Goal: Task Accomplishment & Management: Use online tool/utility

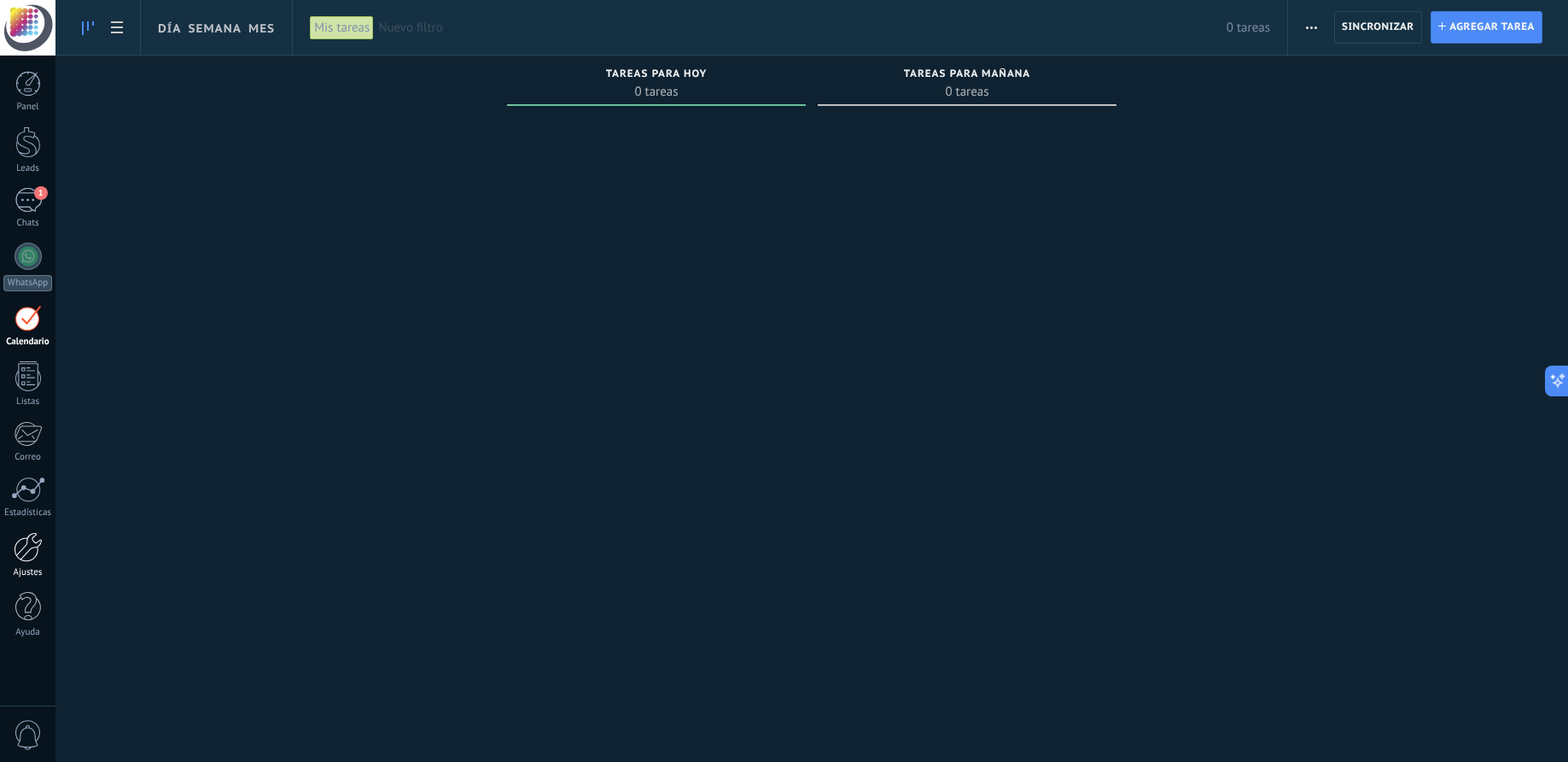
click at [35, 544] on div at bounding box center [28, 547] width 29 height 30
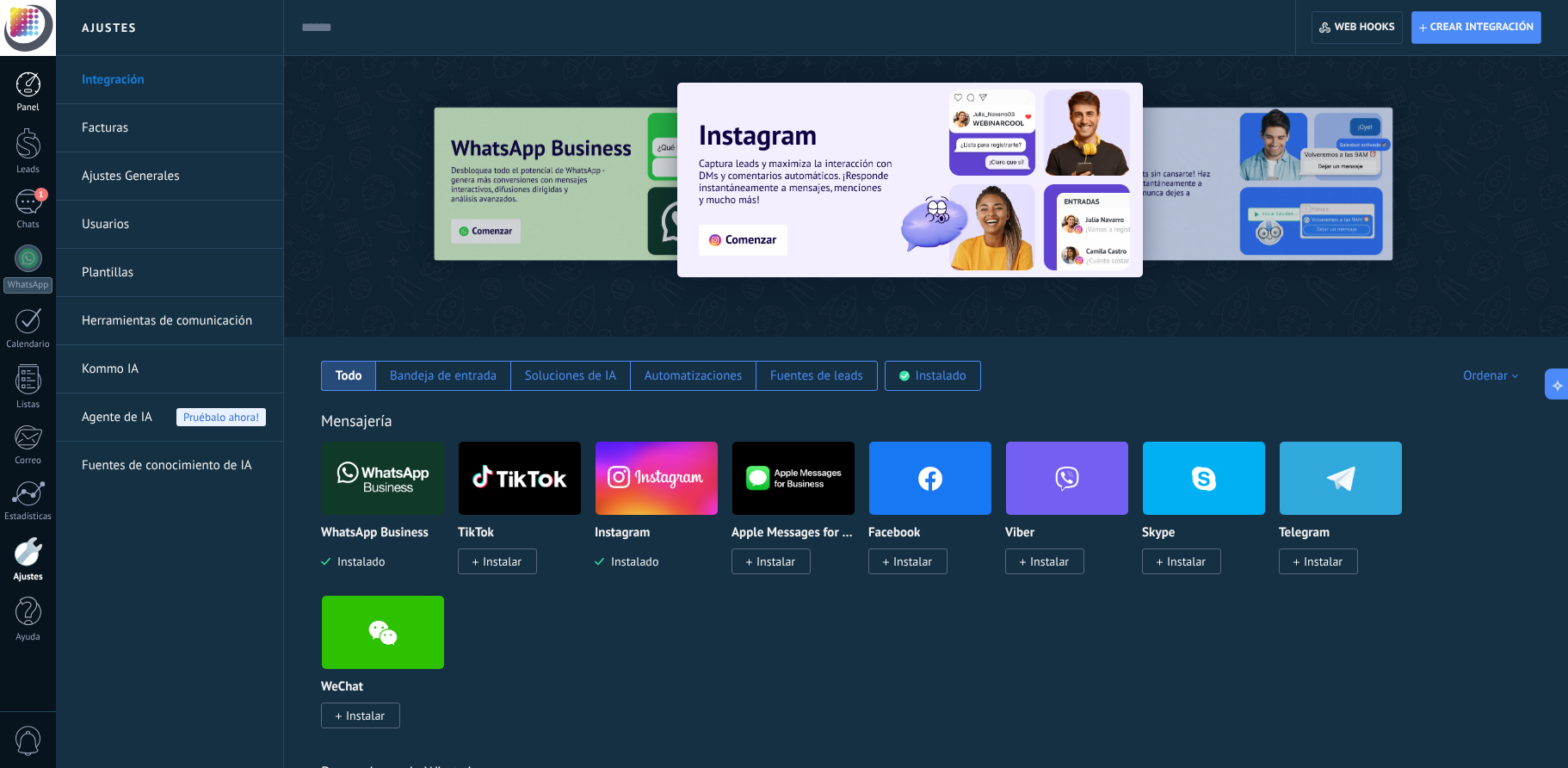
click at [24, 85] on div at bounding box center [29, 85] width 26 height 26
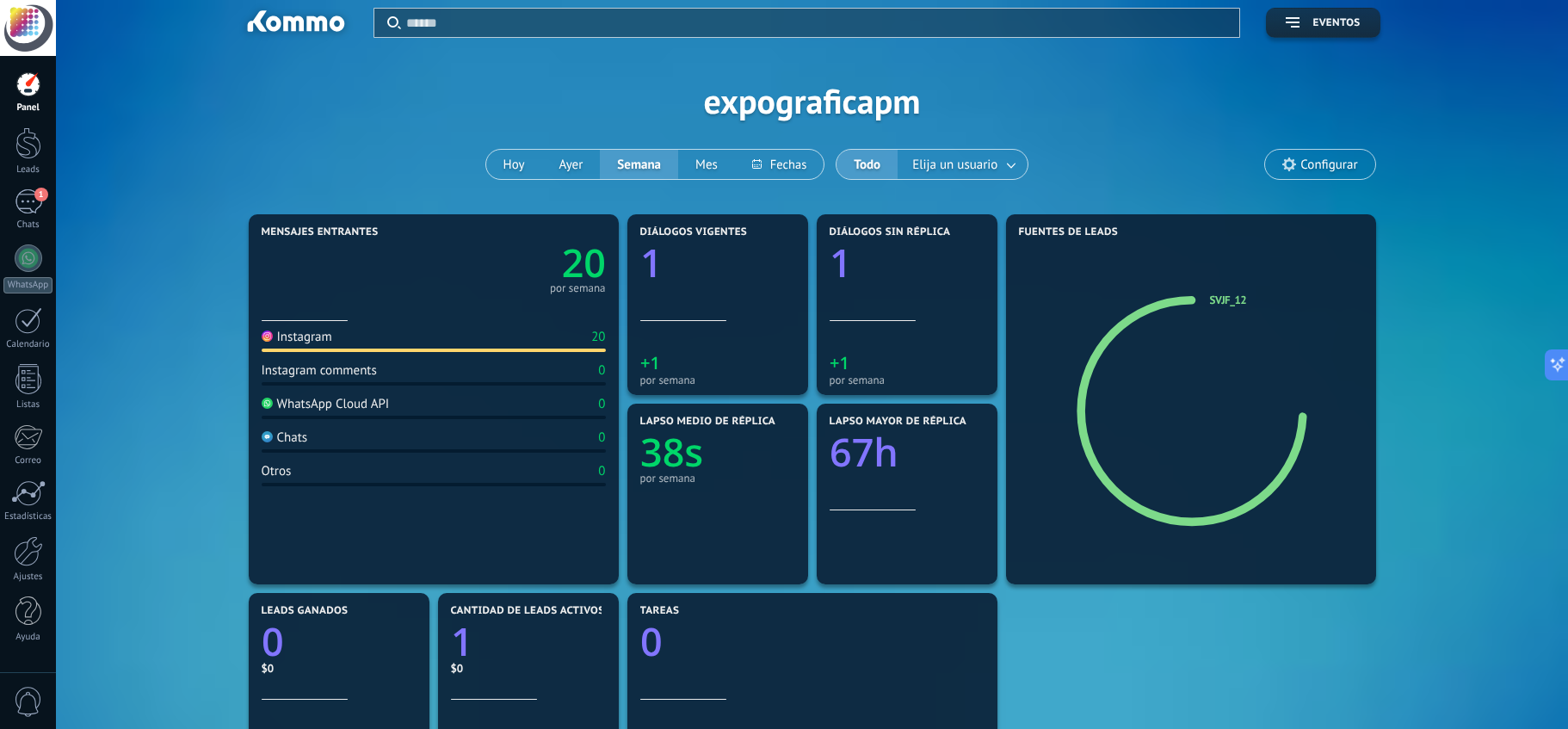
scroll to position [22, 0]
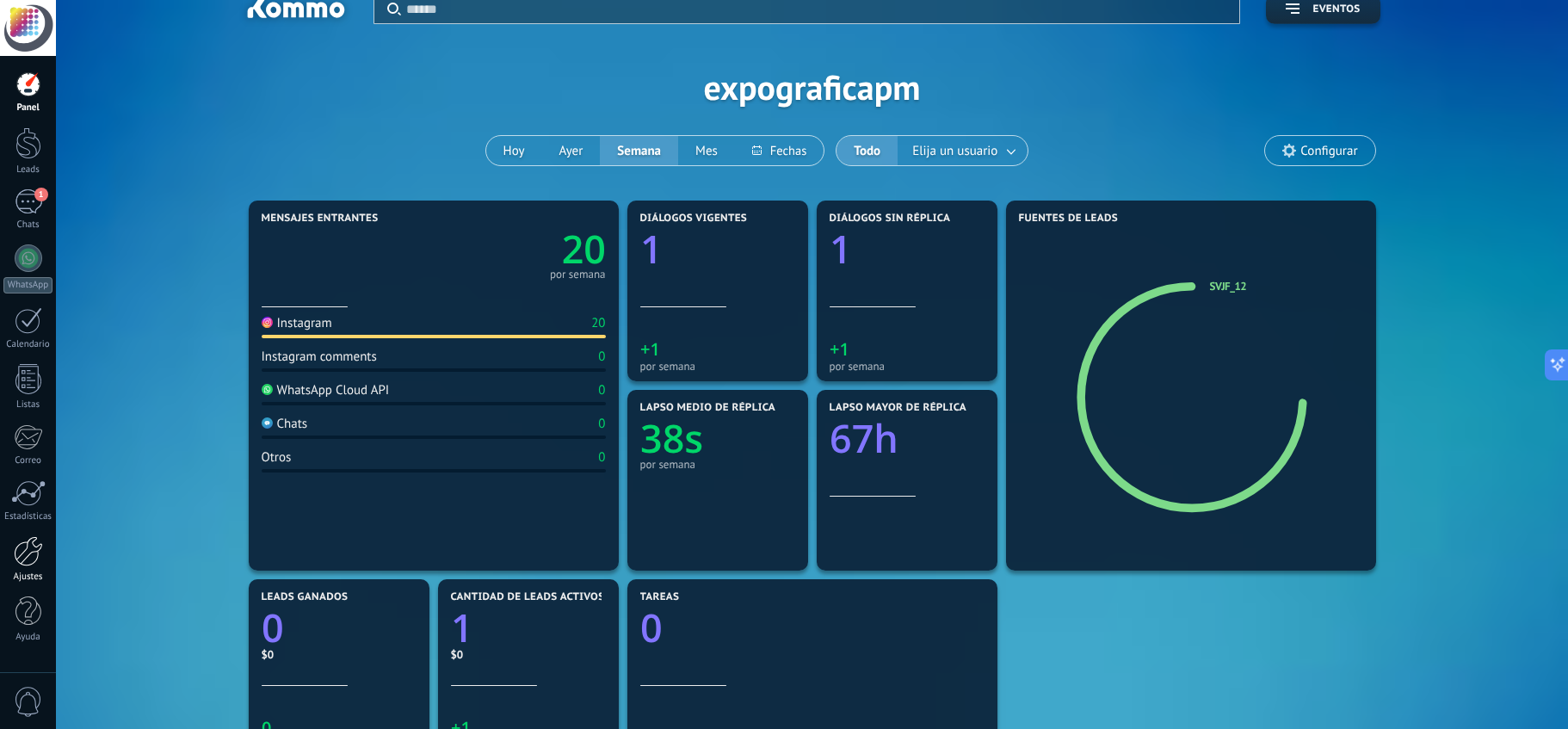
click at [34, 544] on div at bounding box center [28, 551] width 29 height 30
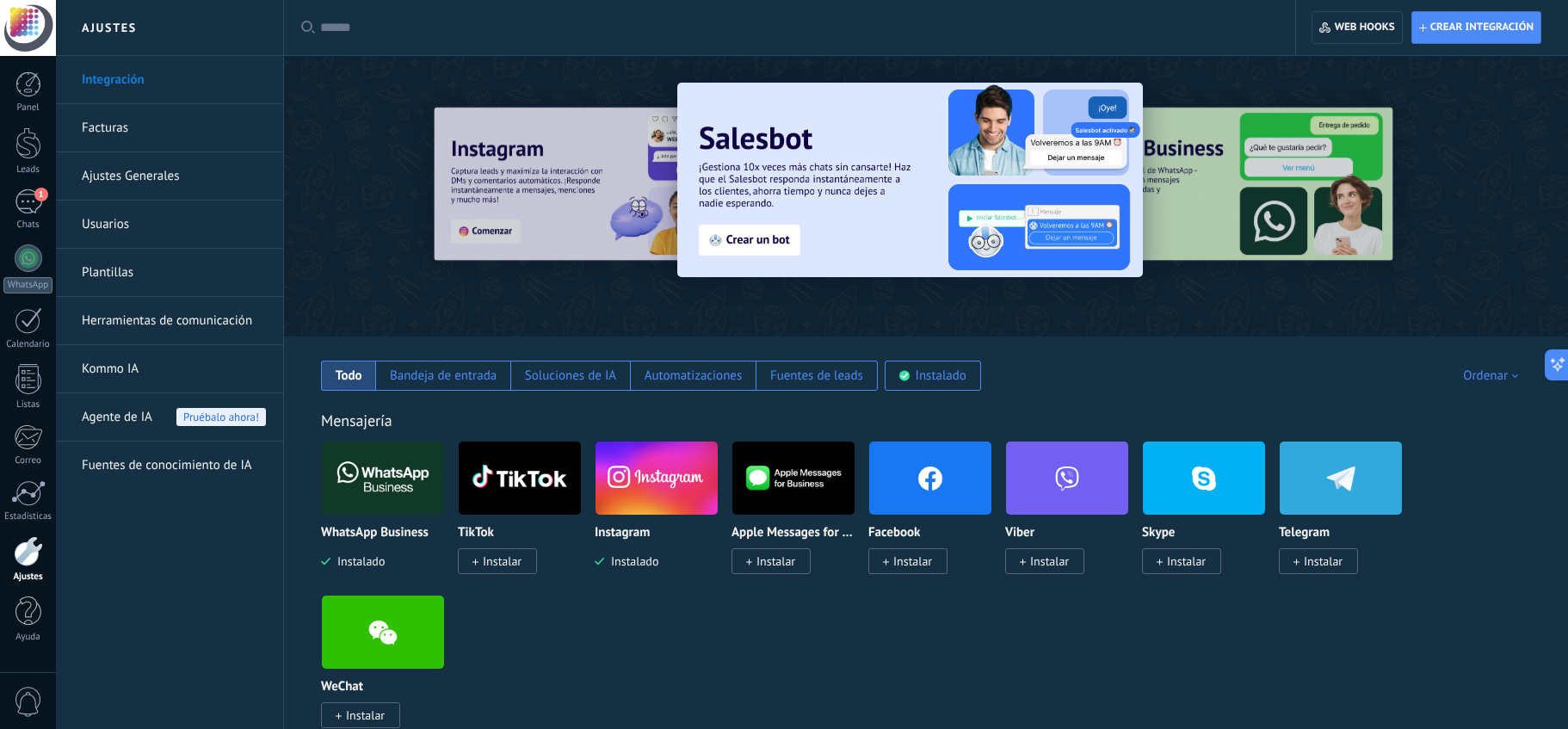
click at [356, 31] on input "text" at bounding box center [795, 27] width 951 height 18
click at [335, 28] on input "text" at bounding box center [795, 27] width 951 height 18
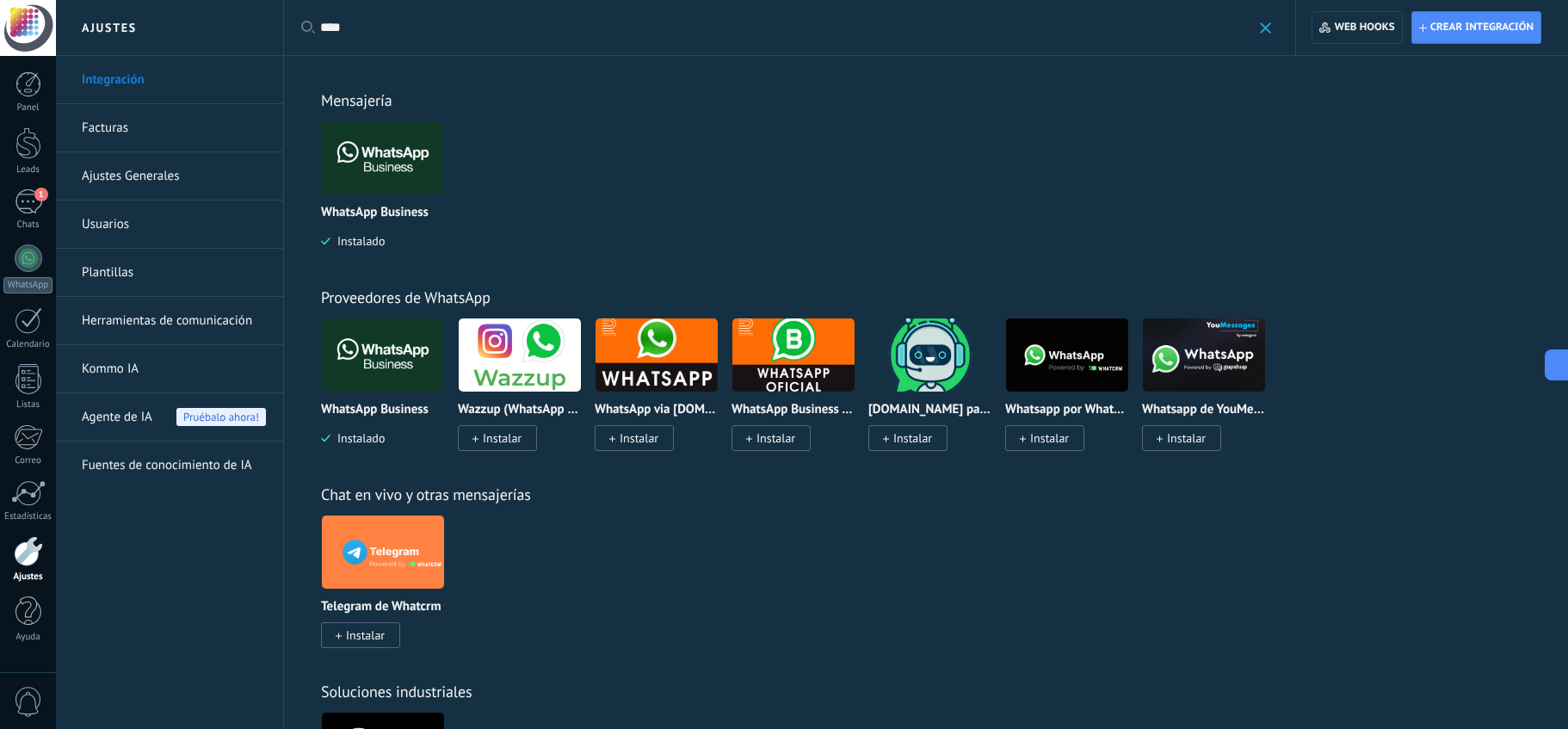
type input "****"
click at [393, 167] on img at bounding box center [382, 158] width 122 height 84
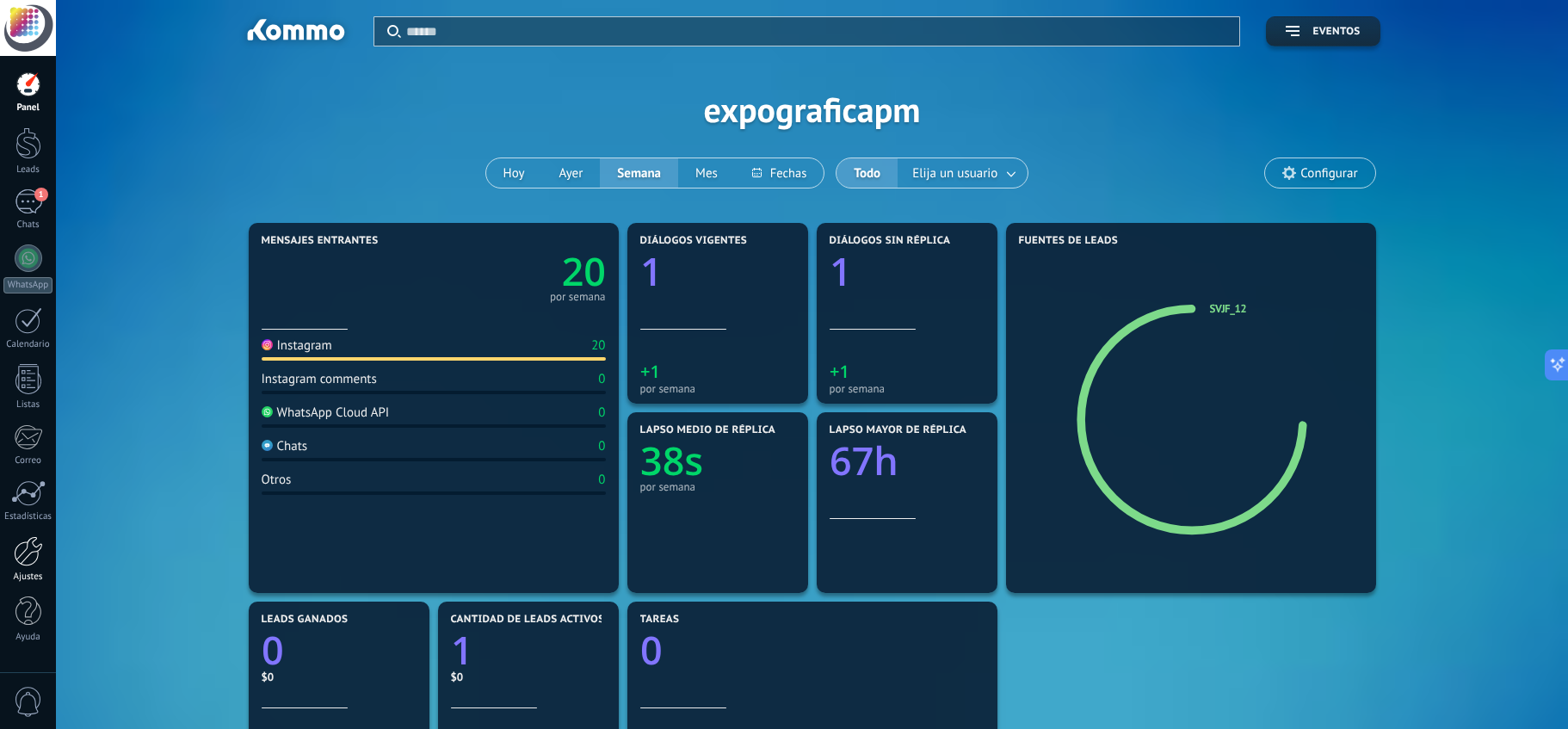
click at [38, 557] on div at bounding box center [28, 551] width 29 height 30
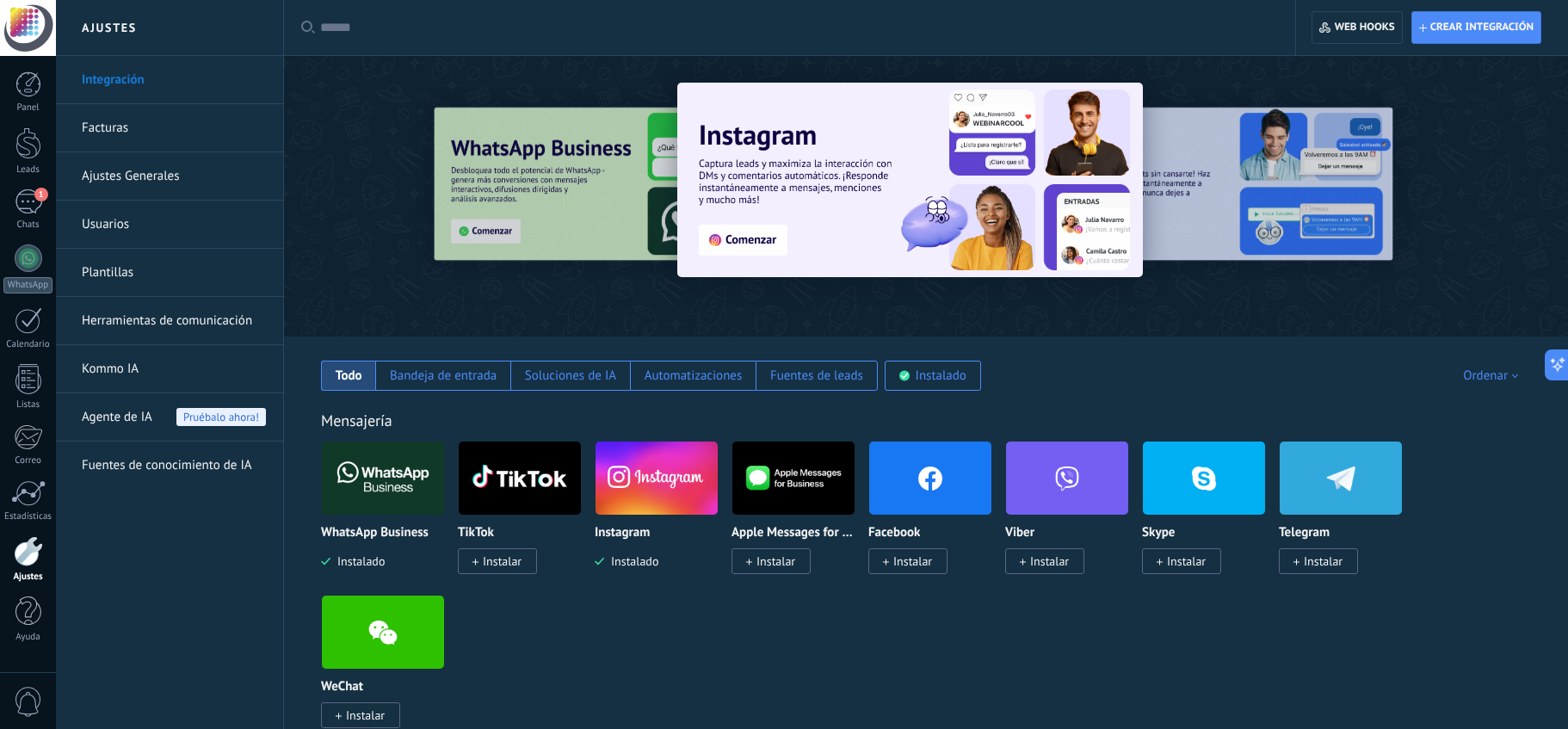
click at [340, 21] on input "text" at bounding box center [795, 27] width 951 height 18
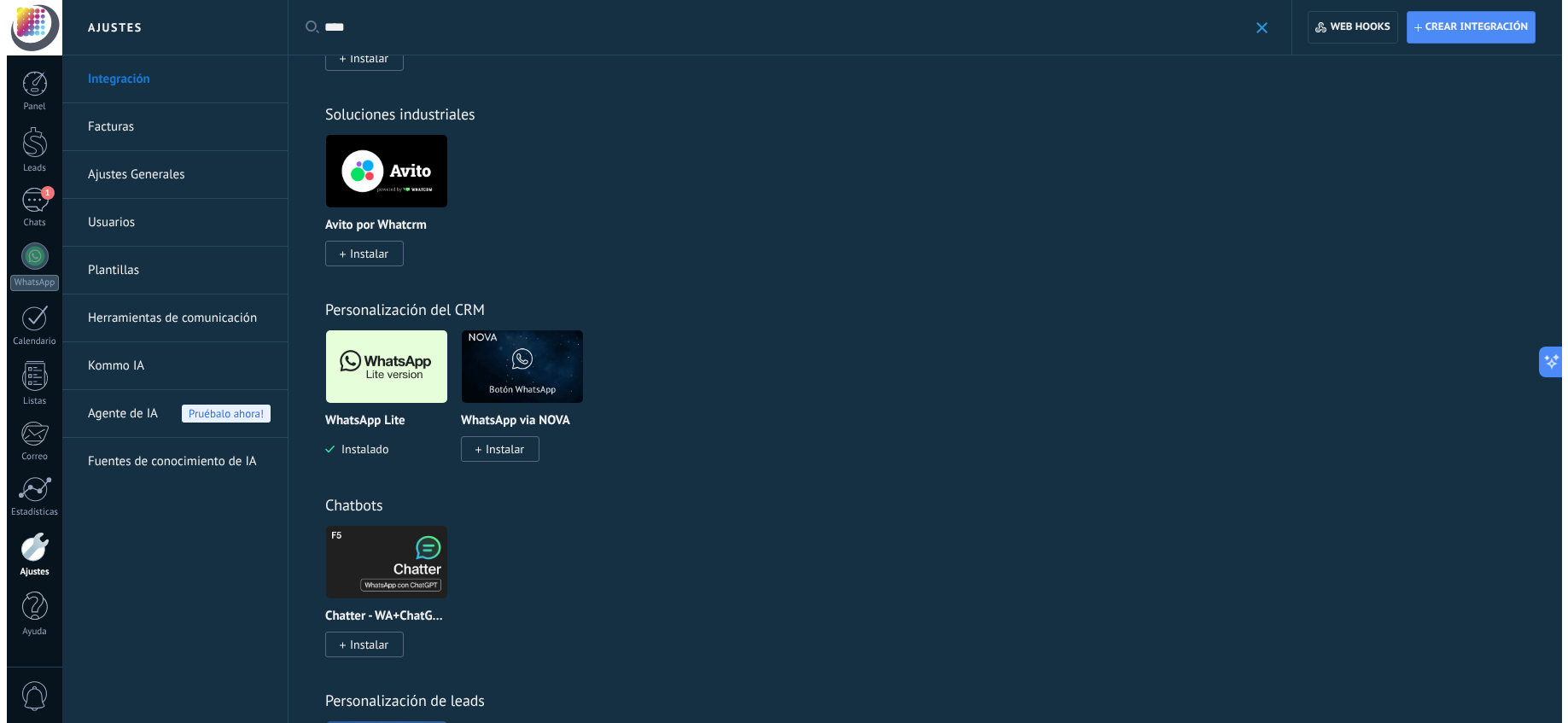
scroll to position [573, 0]
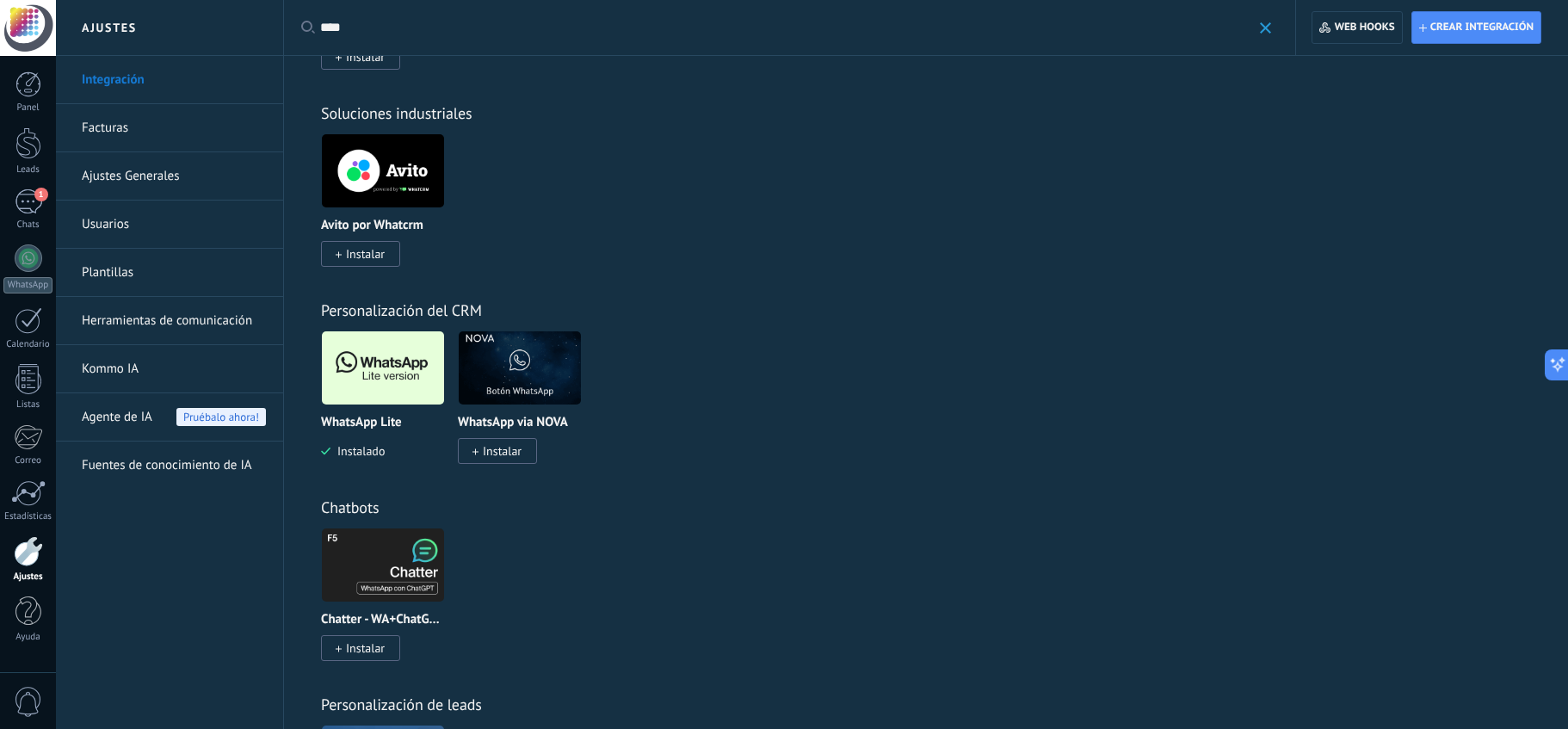
type input "****"
click at [374, 452] on span "Instalado" at bounding box center [358, 451] width 54 height 16
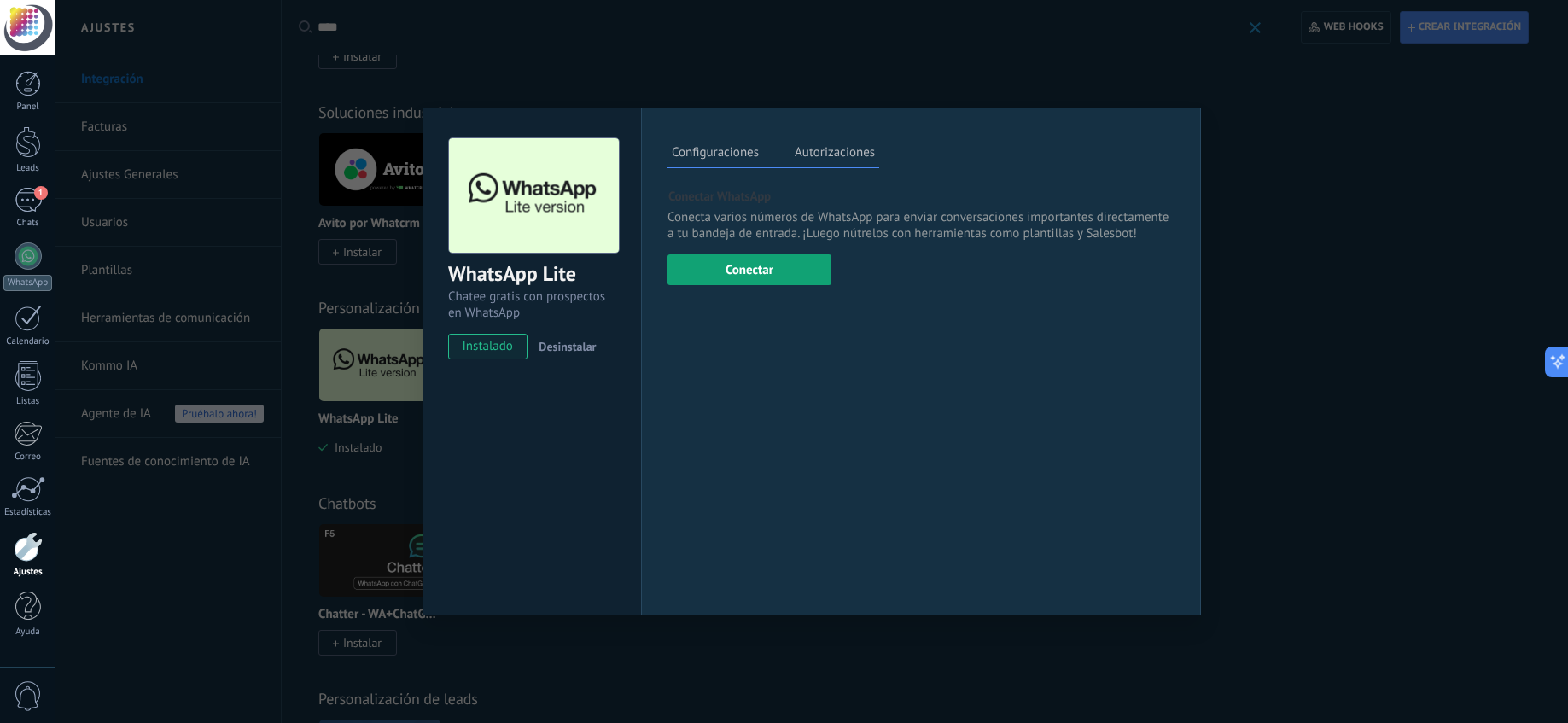
click at [774, 264] on button "Conectar" at bounding box center [749, 269] width 164 height 31
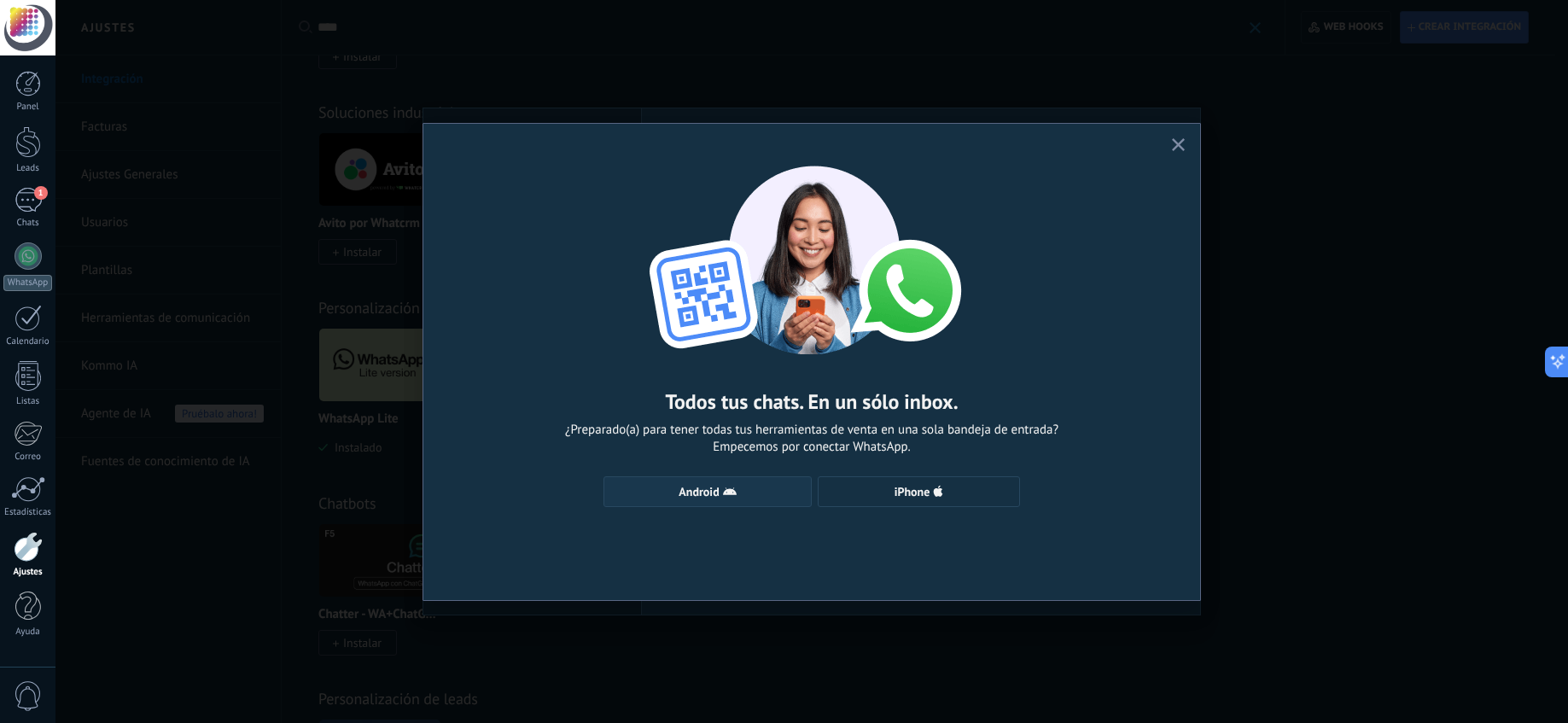
click at [704, 495] on span "Android" at bounding box center [698, 491] width 40 height 12
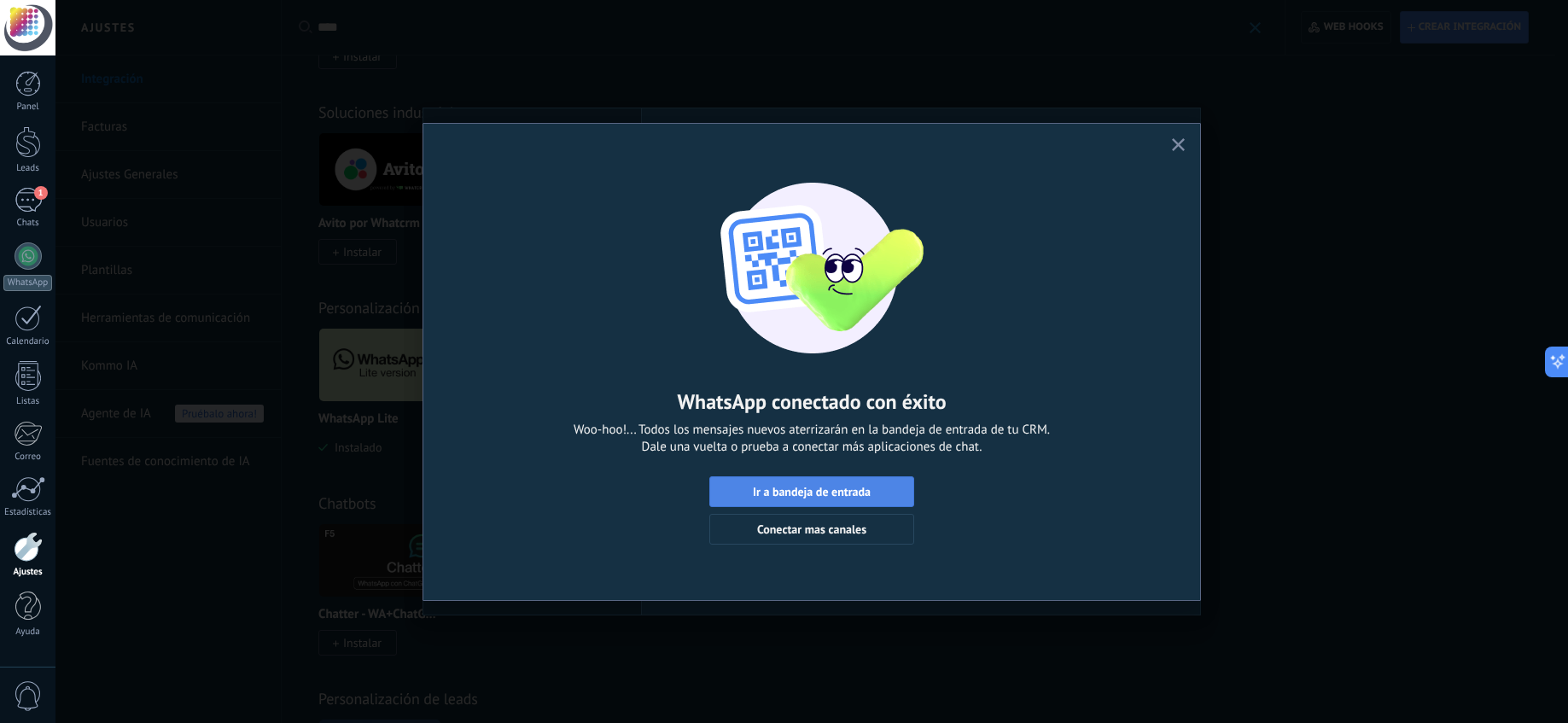
click at [807, 492] on span "Ir a bandeja de entrada" at bounding box center [811, 491] width 117 height 12
